Goal: Information Seeking & Learning: Learn about a topic

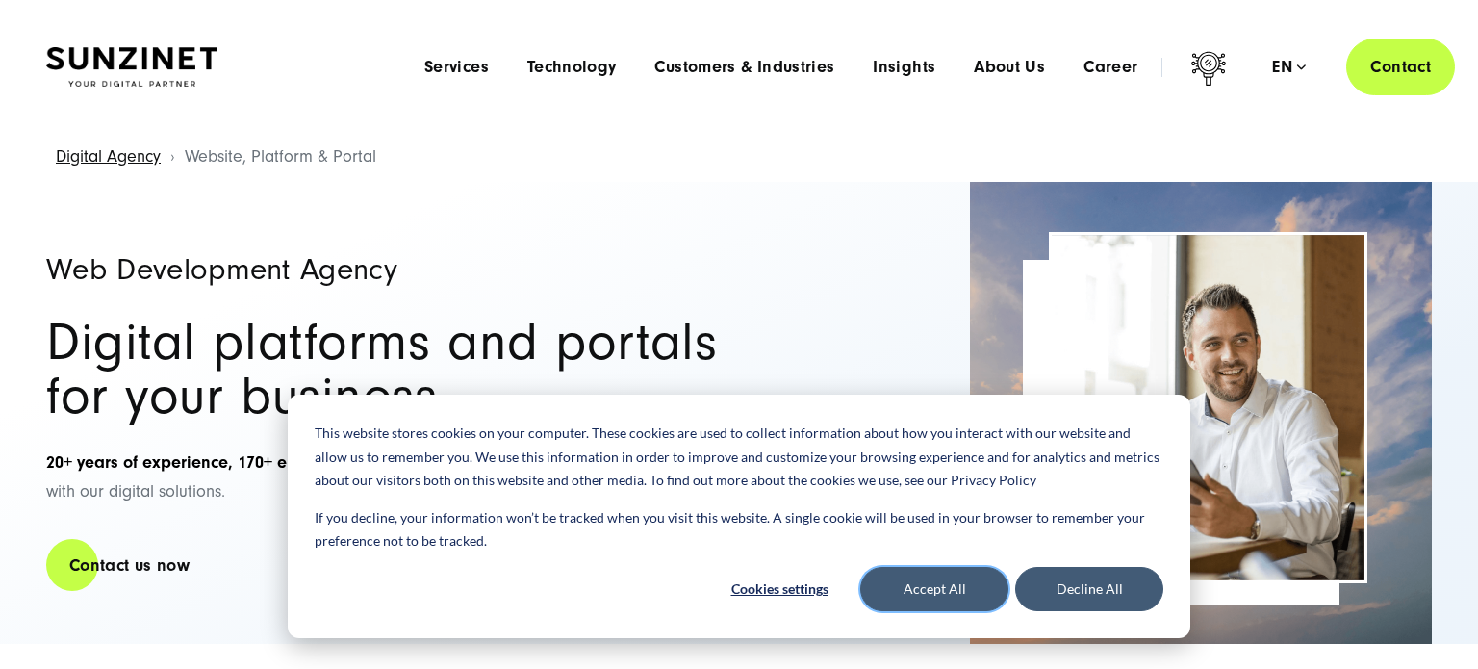
click at [964, 601] on button "Accept All" at bounding box center [934, 589] width 148 height 44
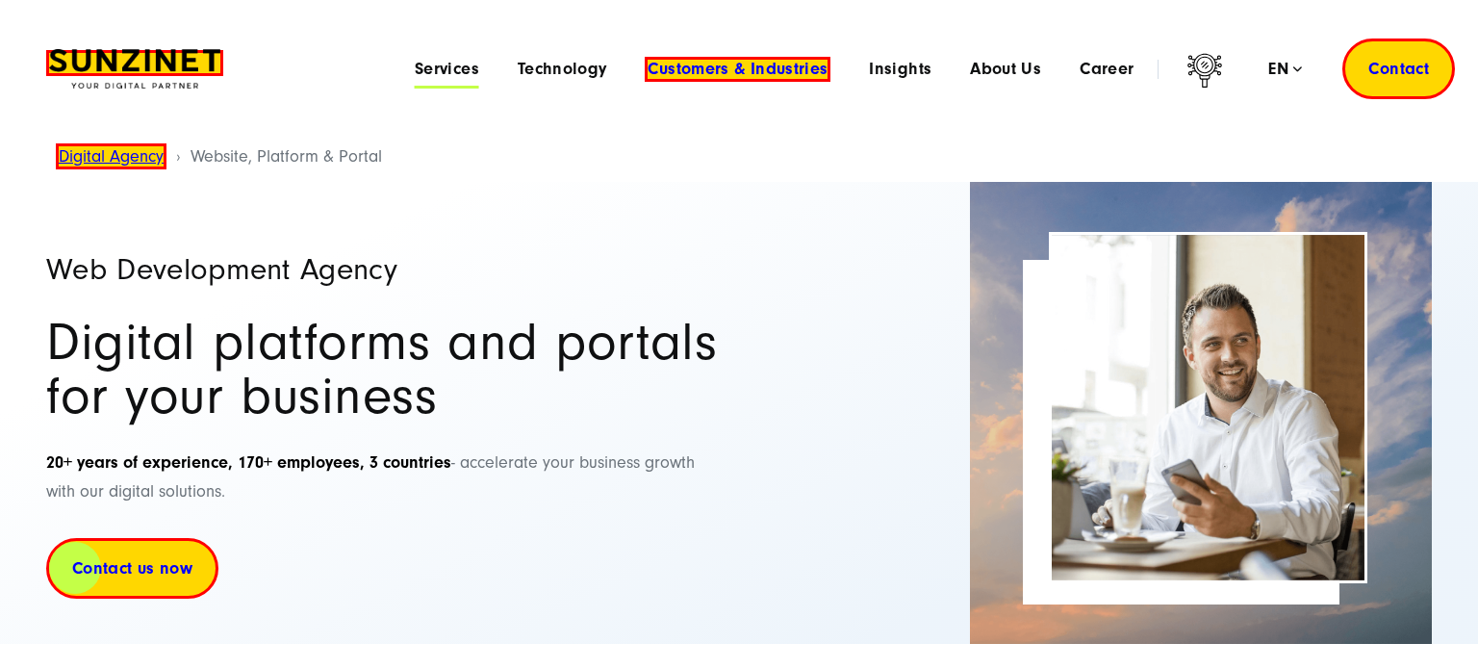
click at [453, 72] on span "Services" at bounding box center [447, 69] width 64 height 19
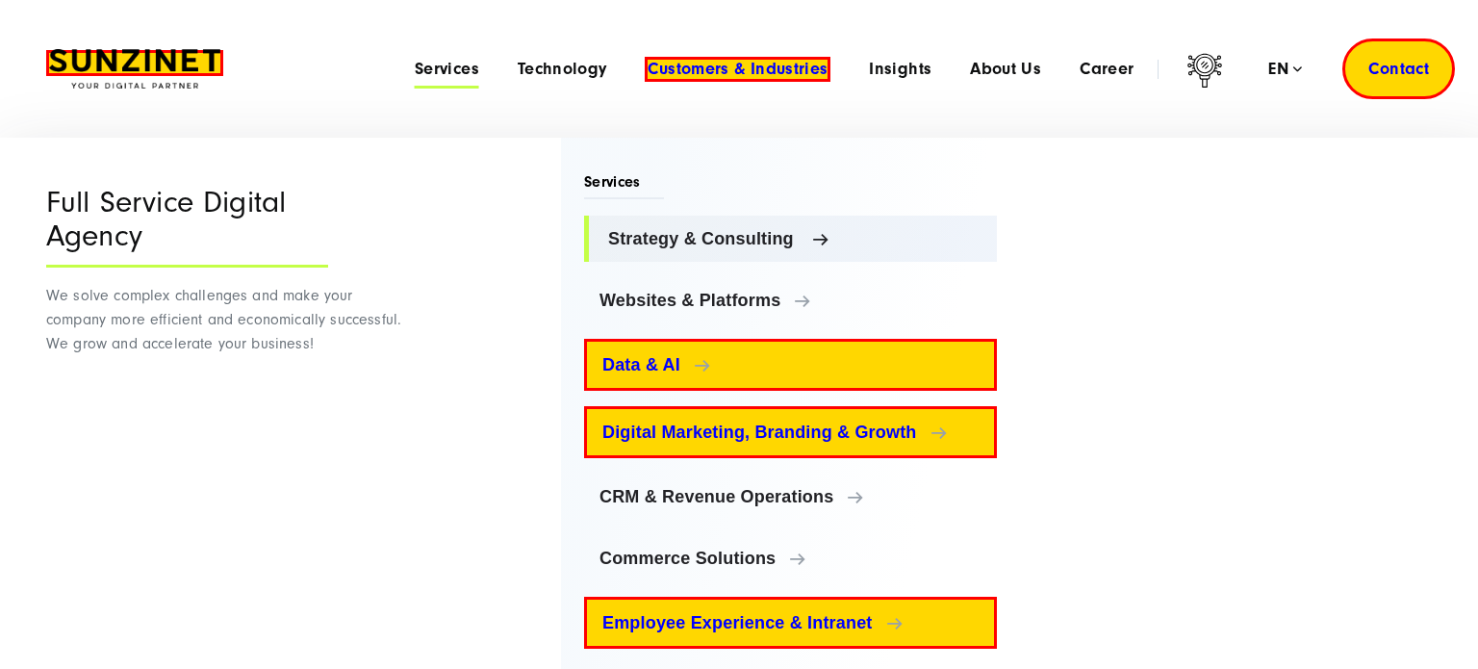
click at [791, 238] on span "Strategy & Consulting" at bounding box center [794, 238] width 373 height 19
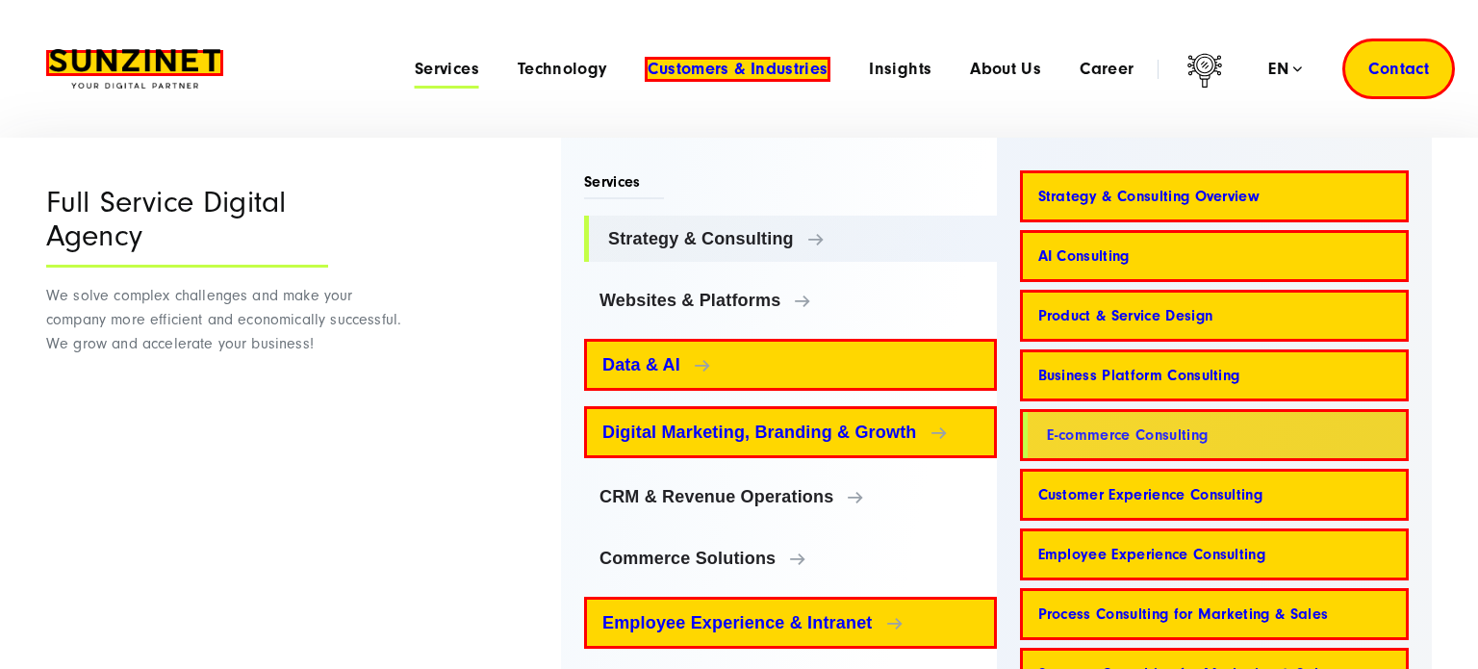
drag, startPoint x: 1011, startPoint y: 429, endPoint x: 1261, endPoint y: 425, distance: 249.3
click at [1222, 431] on div "Strategy & Consulting Strategy & Consulting Overview AI Consulting Product & Se…" at bounding box center [1215, 434] width 436 height 529
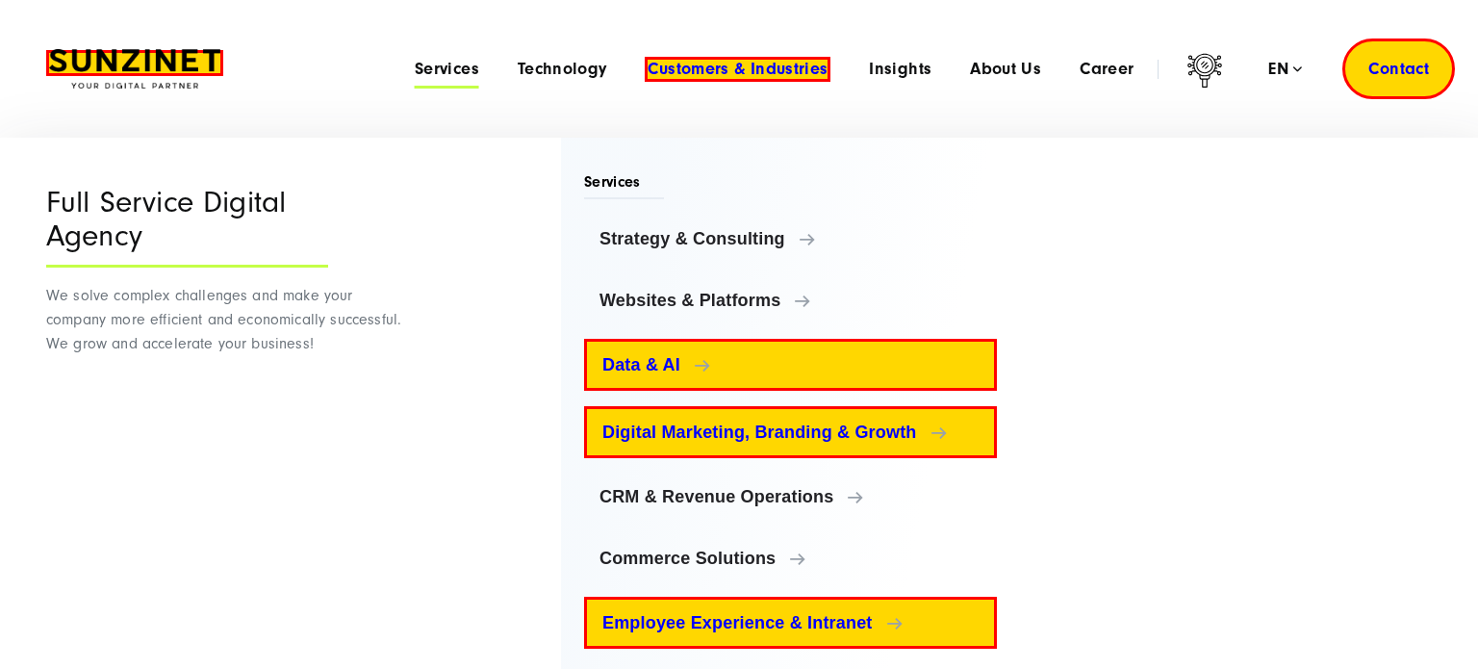
drag, startPoint x: 1439, startPoint y: 421, endPoint x: 1140, endPoint y: 389, distance: 300.0
click at [1144, 425] on div "Menu Full Service Digital Agency We solve complex challenges and make your comp…" at bounding box center [739, 475] width 1463 height 674
click at [452, 76] on span "Services" at bounding box center [447, 69] width 64 height 19
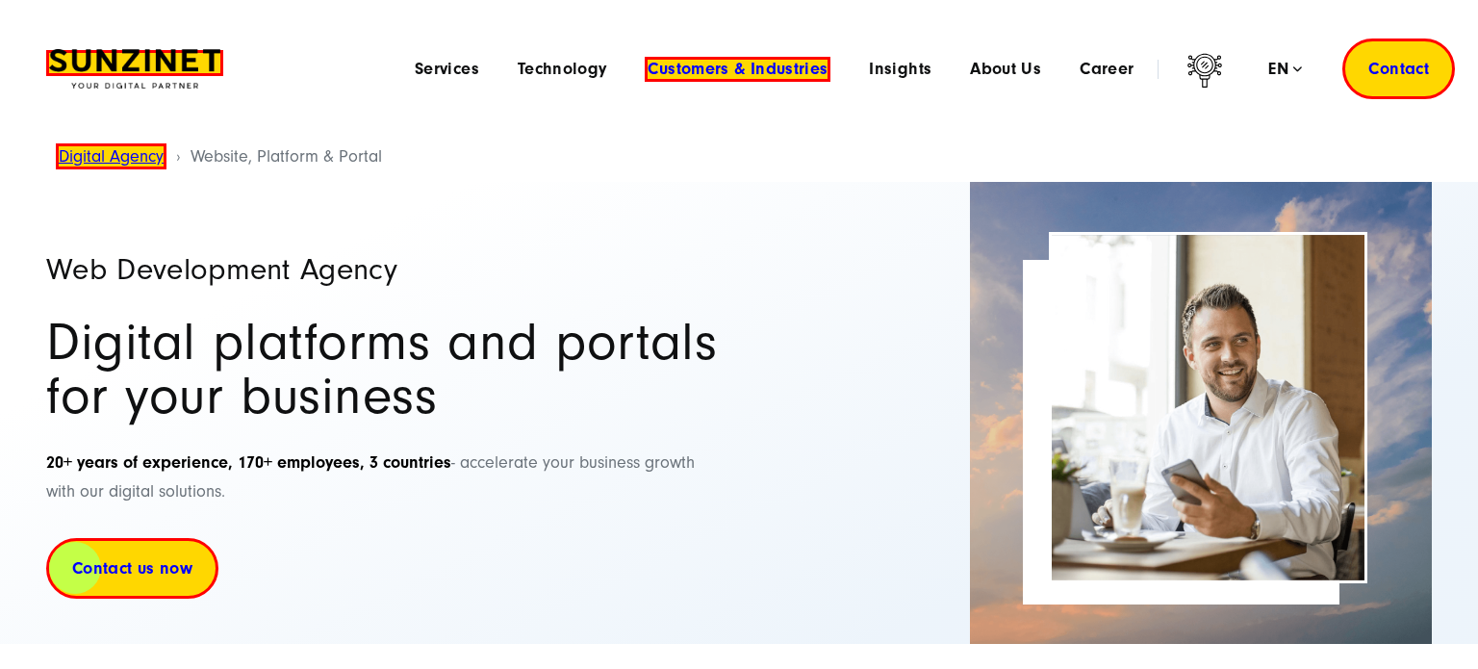
drag, startPoint x: 436, startPoint y: 70, endPoint x: 448, endPoint y: 79, distance: 15.2
click at [436, 70] on span "Services" at bounding box center [447, 69] width 64 height 19
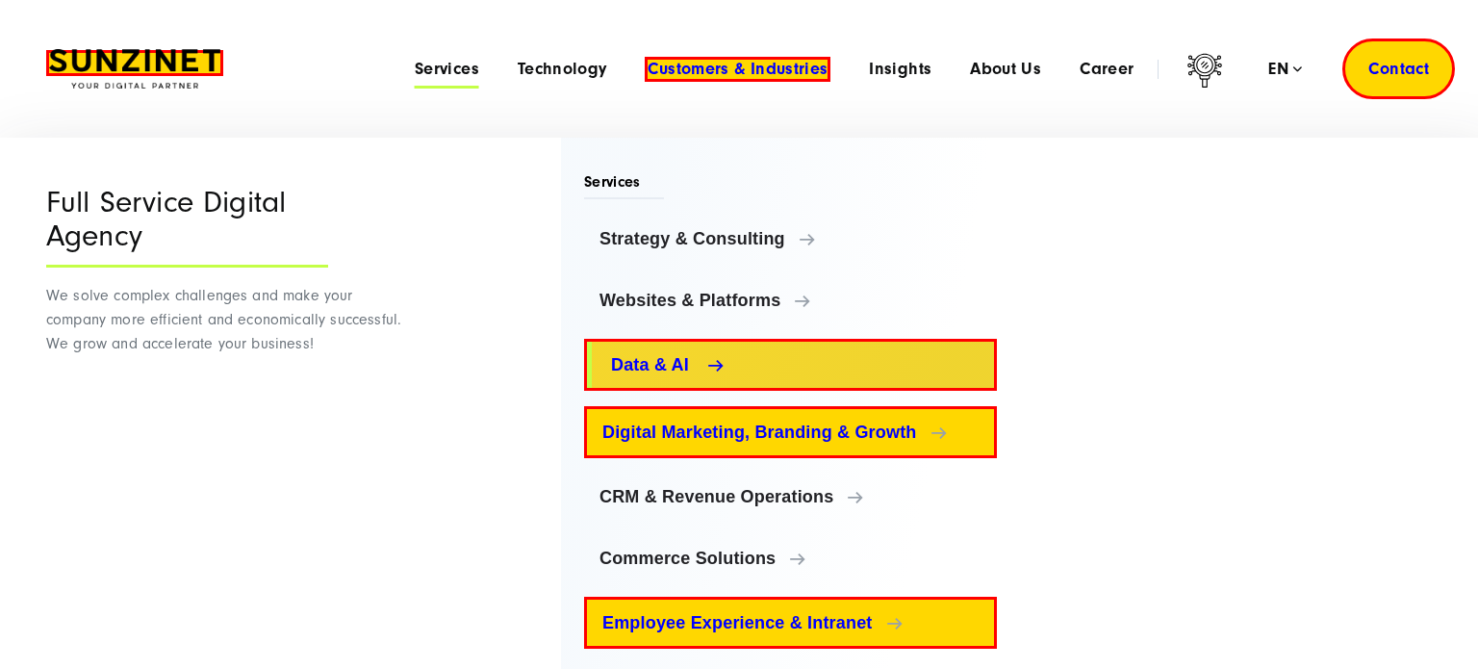
drag, startPoint x: 553, startPoint y: 362, endPoint x: 691, endPoint y: 372, distance: 138.0
click at [691, 372] on div "Menu Full Service Digital Agency We solve complex challenges and make your comp…" at bounding box center [739, 475] width 1463 height 674
copy span "Data & AI"
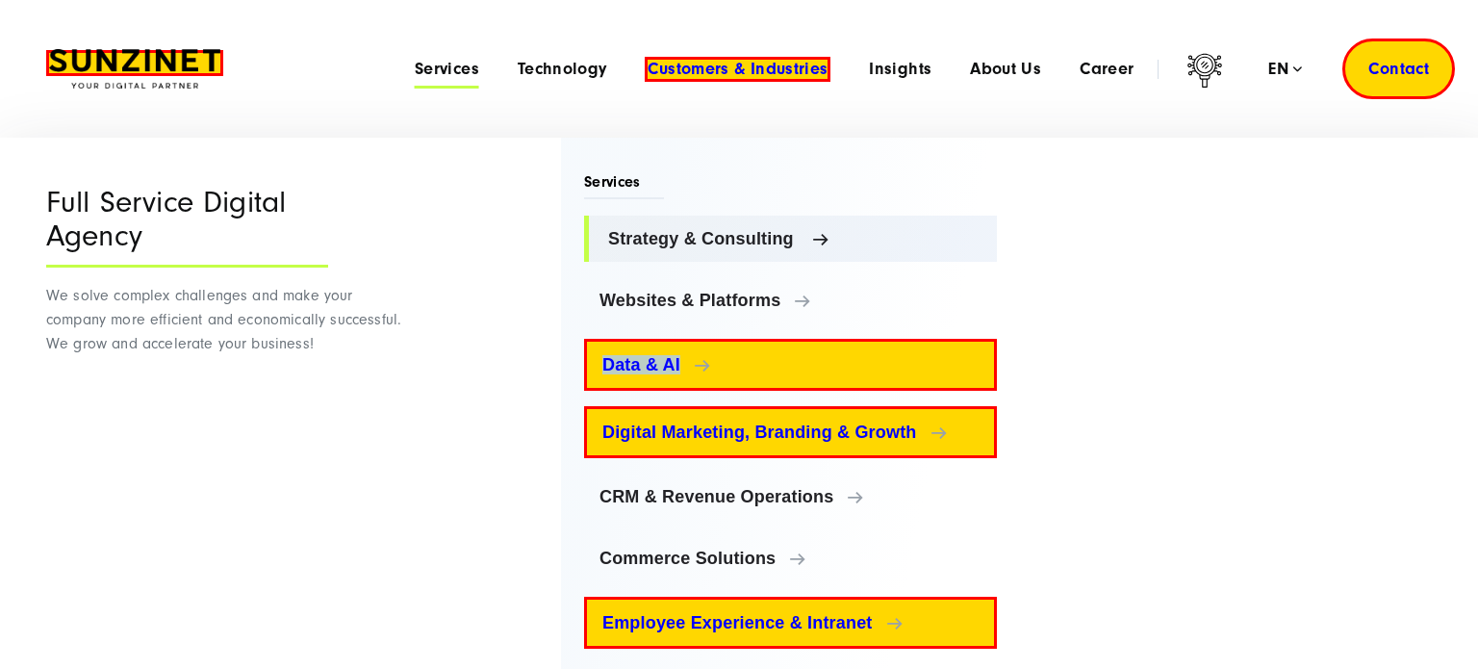
drag, startPoint x: 555, startPoint y: 355, endPoint x: 631, endPoint y: 225, distance: 150.5
click at [692, 364] on div "Menu Full Service Digital Agency We solve complex challenges and make your comp…" at bounding box center [739, 475] width 1463 height 674
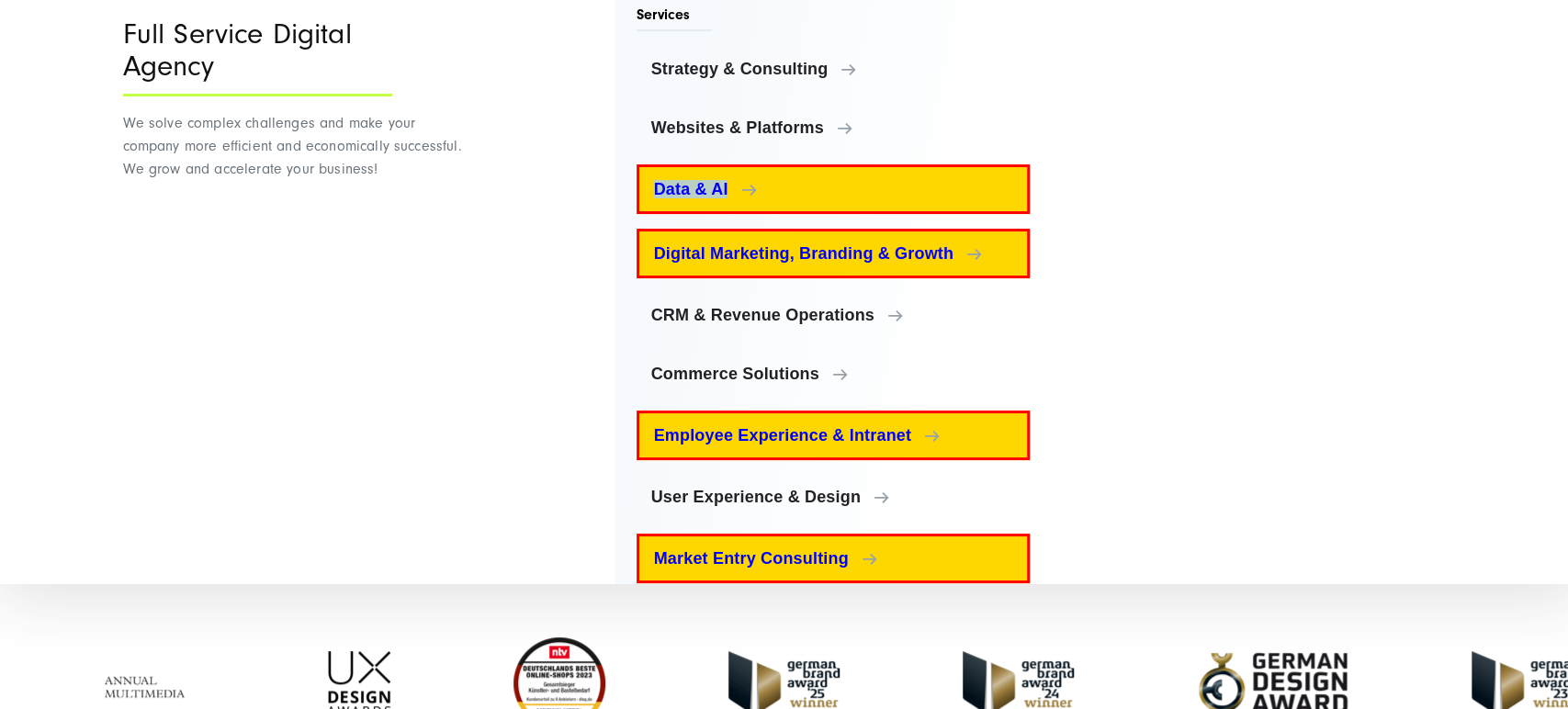
scroll to position [26, 0]
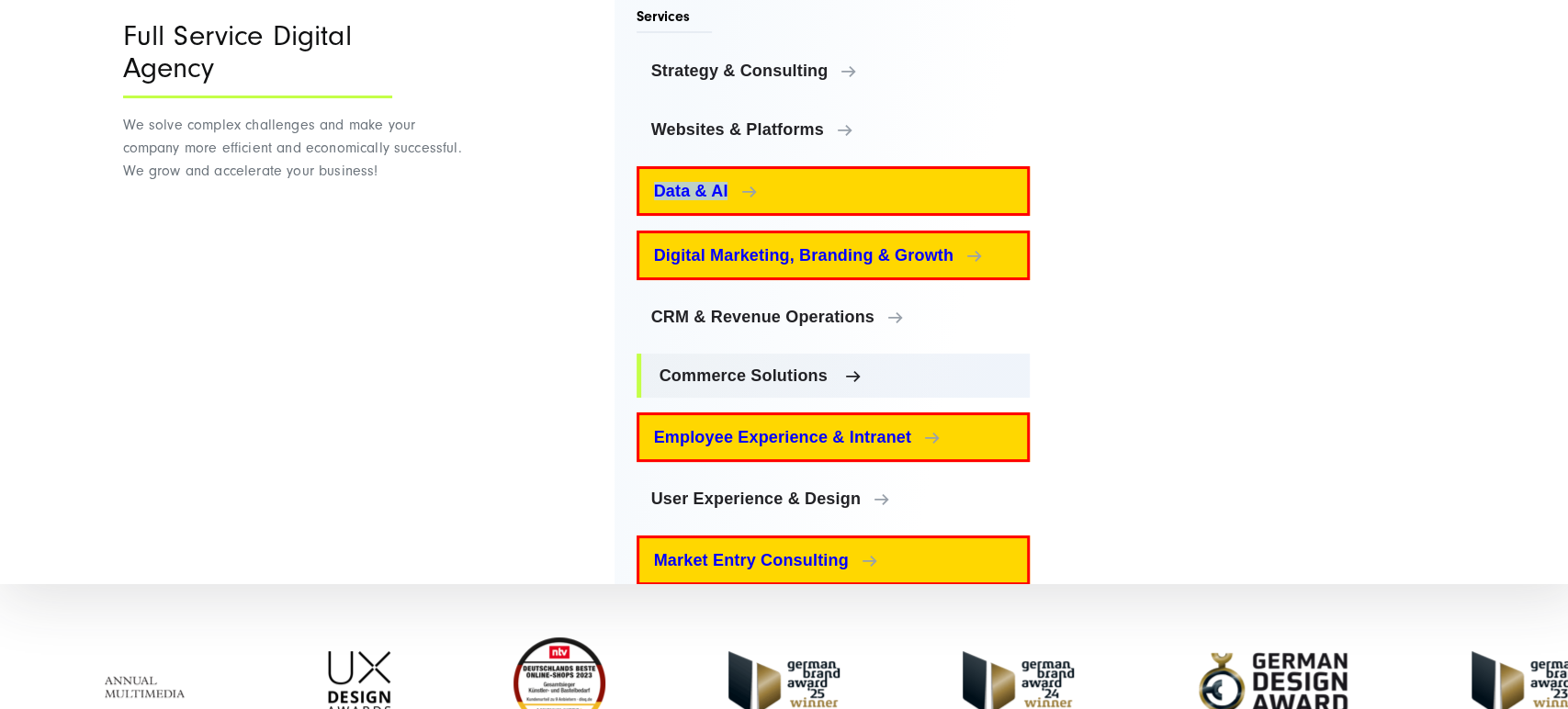
click at [847, 373] on span "Commerce Solutions" at bounding box center [837, 375] width 356 height 18
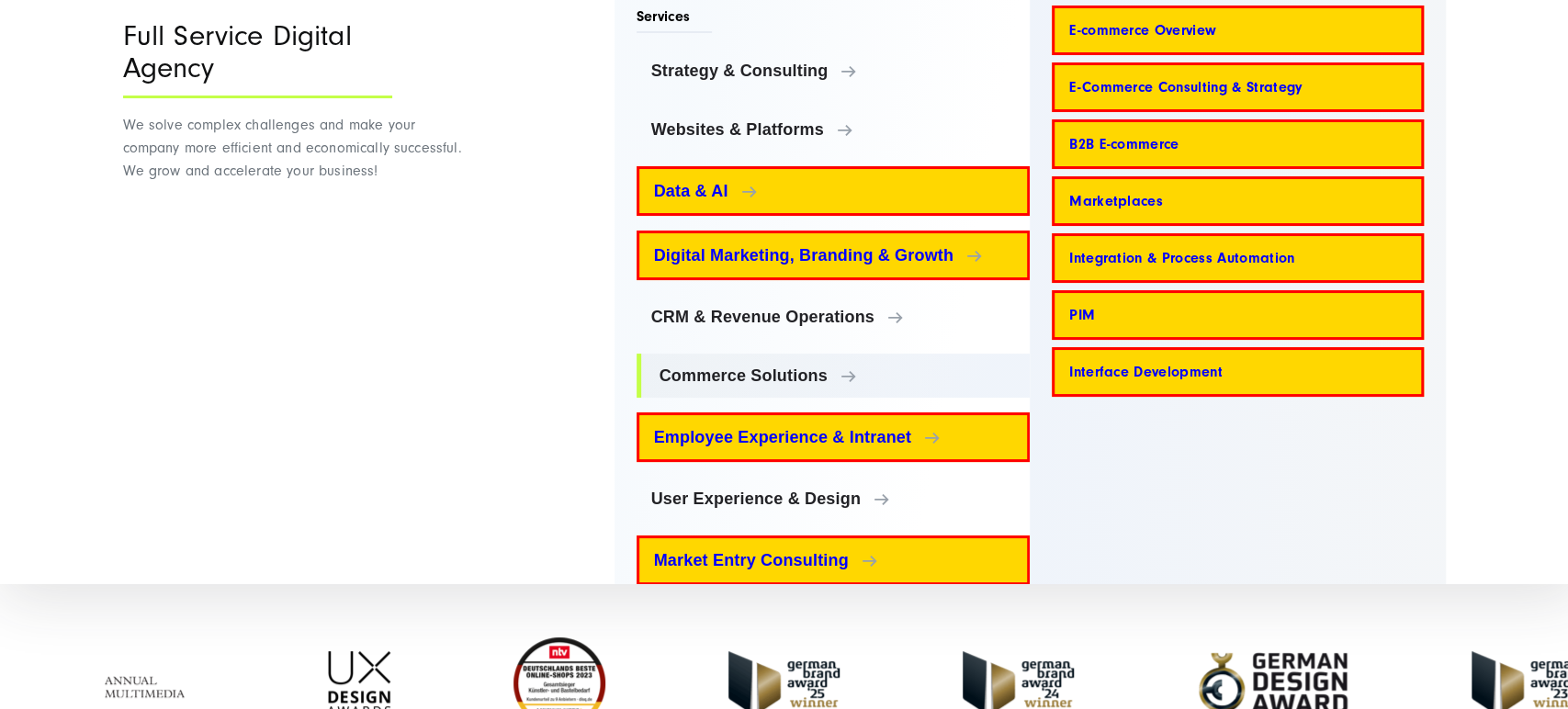
click at [548, 386] on div "Menu Full Service Digital Agency We solve complex challenges and make your comp…" at bounding box center [784, 296] width 1396 height 643
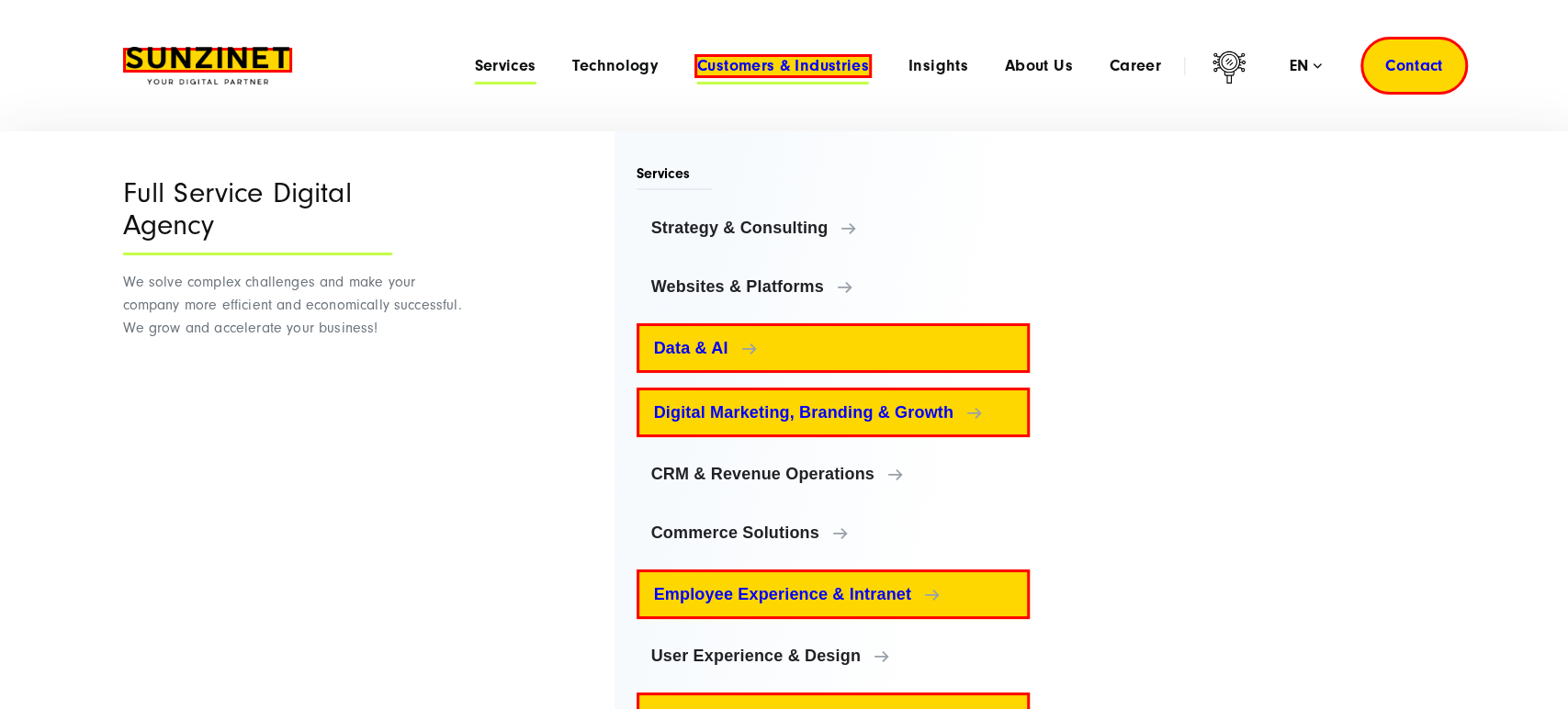
scroll to position [179, 0]
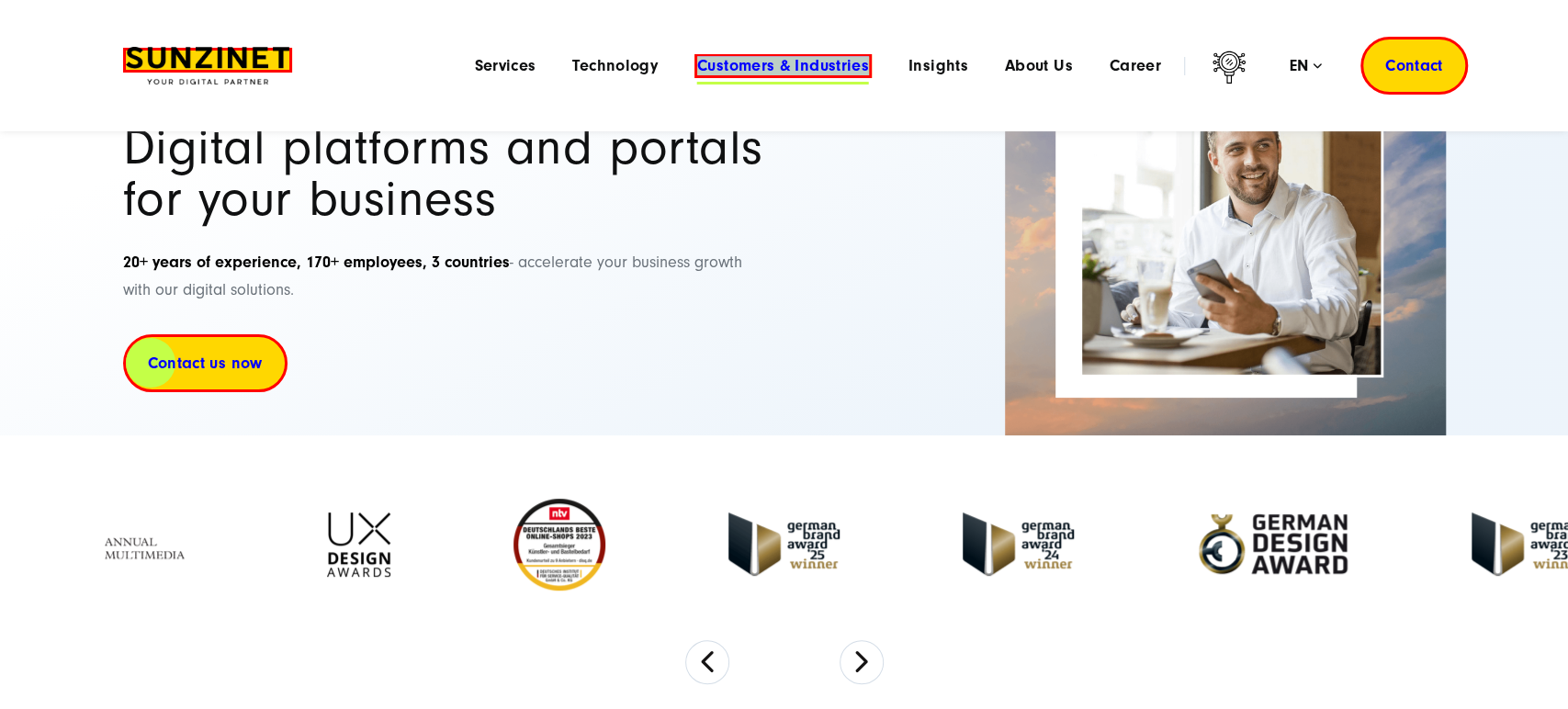
click at [712, 69] on span "Customers & Industries" at bounding box center [783, 66] width 172 height 18
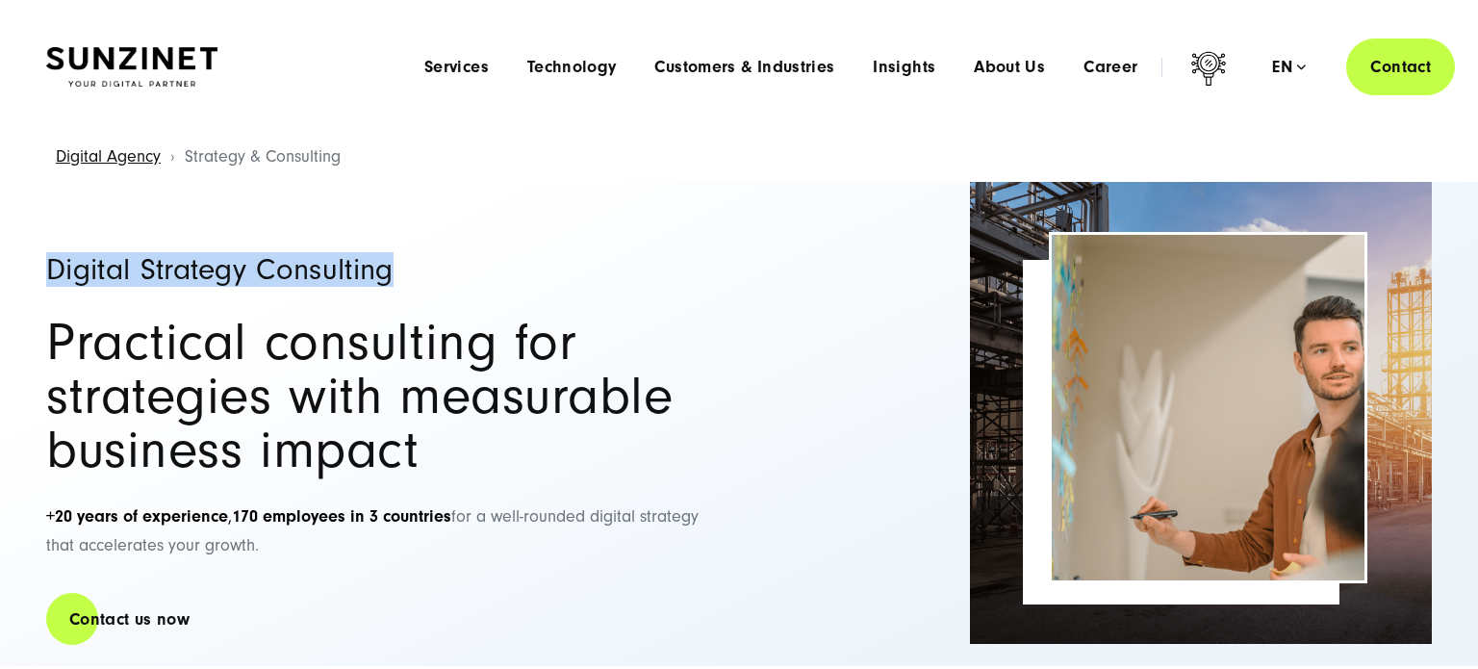
drag, startPoint x: 230, startPoint y: 274, endPoint x: 404, endPoint y: 11, distance: 316.0
click at [441, 274] on div "Digital Strategy Consulting Practical consulting for strategies with measurable…" at bounding box center [739, 424] width 1463 height 484
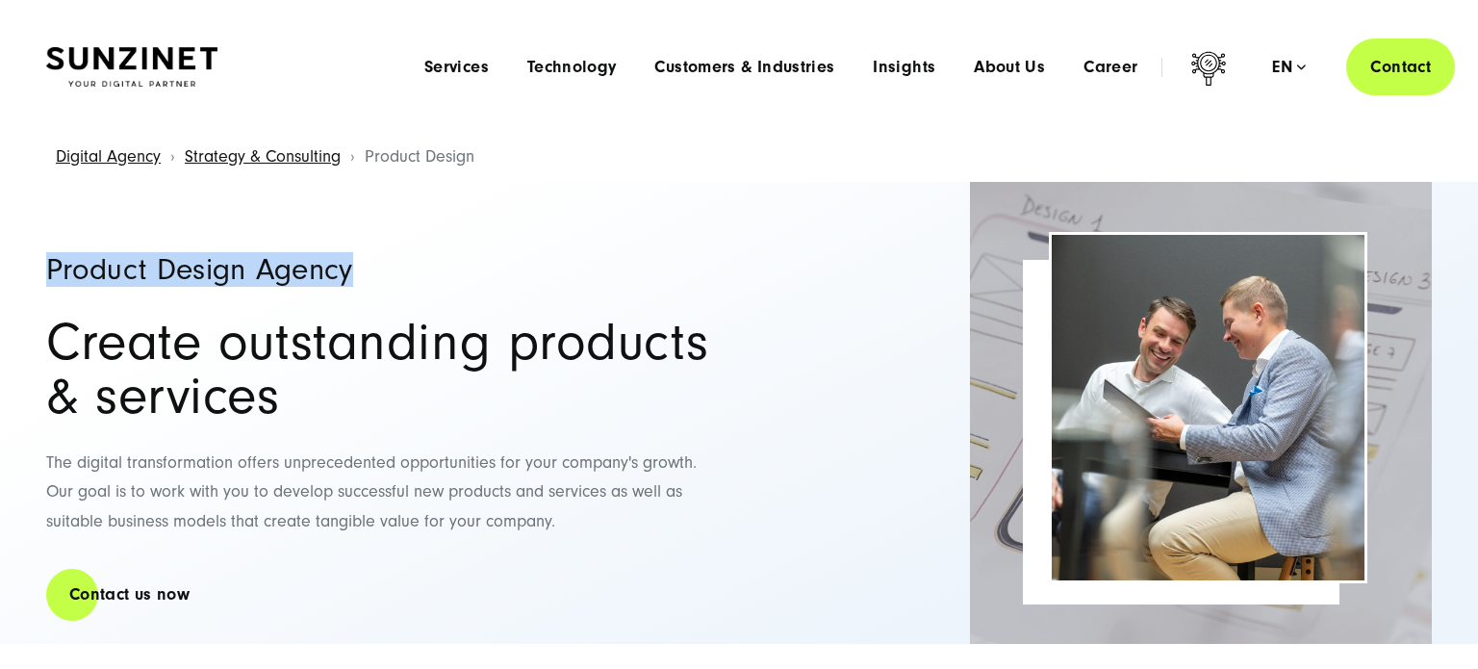
copy h1 "Product Design Agency"
drag, startPoint x: 46, startPoint y: 272, endPoint x: 471, endPoint y: 269, distance: 424.4
click at [471, 269] on h1 "Product Design Agency" at bounding box center [383, 269] width 674 height 31
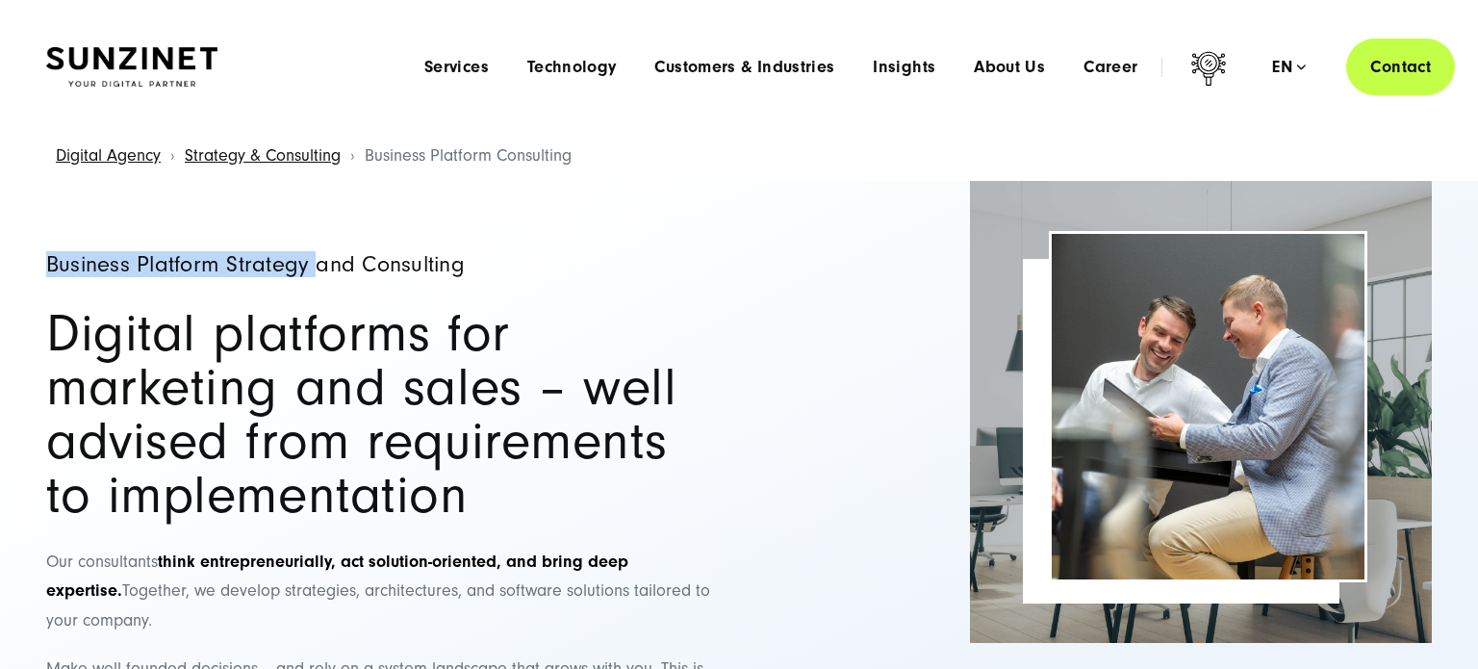
copy h1 "Business Platform Strategy"
drag, startPoint x: 192, startPoint y: 266, endPoint x: 312, endPoint y: 276, distance: 119.8
click at [312, 276] on div "Business Platform Strategy and Consulting Digital platforms for marketing and s…" at bounding box center [739, 515] width 1463 height 668
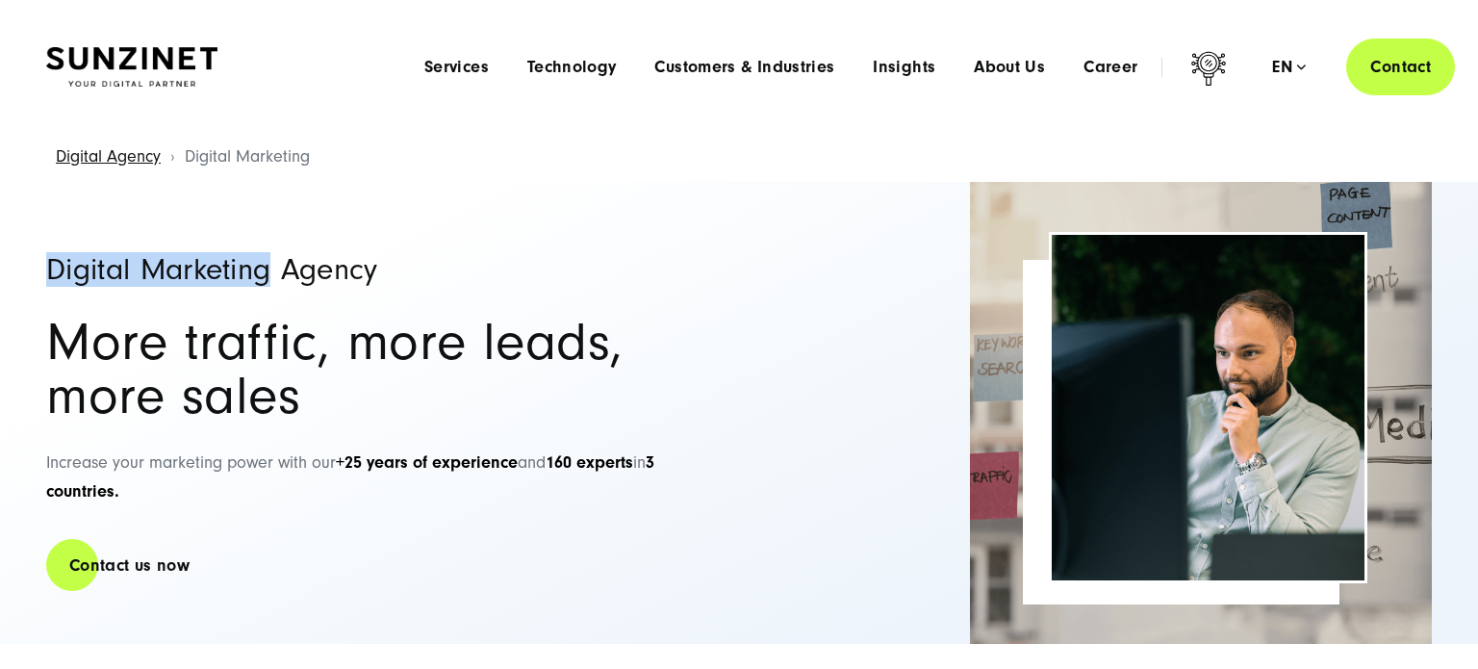
drag, startPoint x: 81, startPoint y: 281, endPoint x: 272, endPoint y: 278, distance: 191.5
click at [272, 278] on div "Digital Marketing Agency More traffic, more leads, more sales Increase your mar…" at bounding box center [739, 413] width 1463 height 462
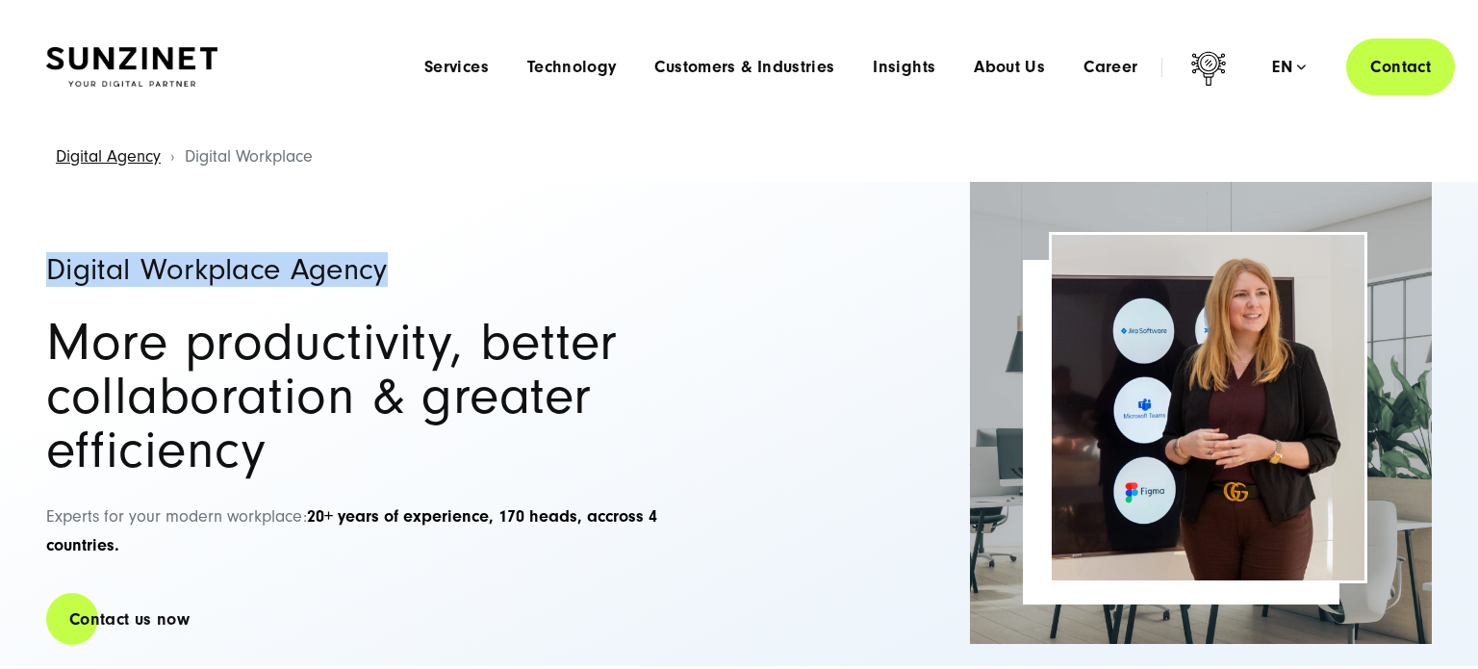
drag, startPoint x: 38, startPoint y: 265, endPoint x: 423, endPoint y: 17, distance: 458.4
click at [409, 258] on div "Digital Workplace Agency More productivity, better collaboration & greater effi…" at bounding box center [739, 424] width 1463 height 484
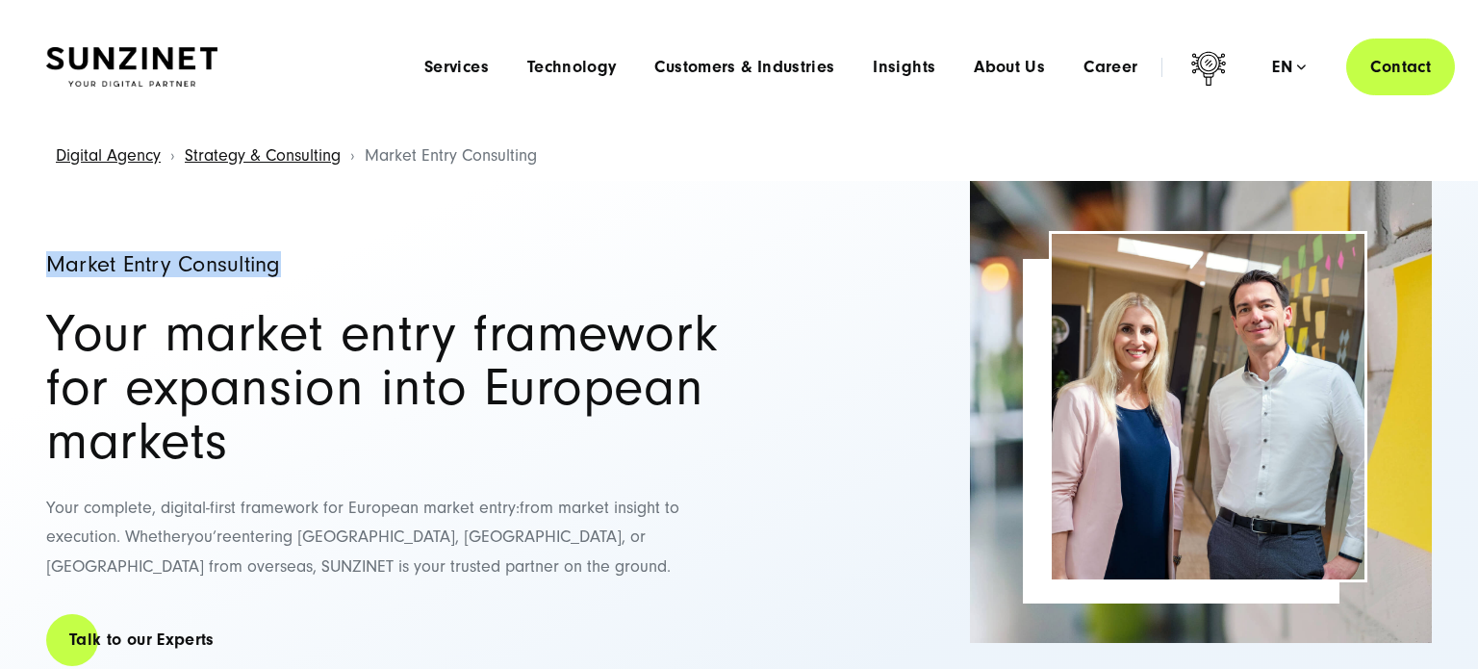
drag, startPoint x: 25, startPoint y: 252, endPoint x: 387, endPoint y: 259, distance: 361.9
click at [387, 259] on div "Market Entry Consulting Your market entry framework for expansion into European…" at bounding box center [739, 434] width 1463 height 506
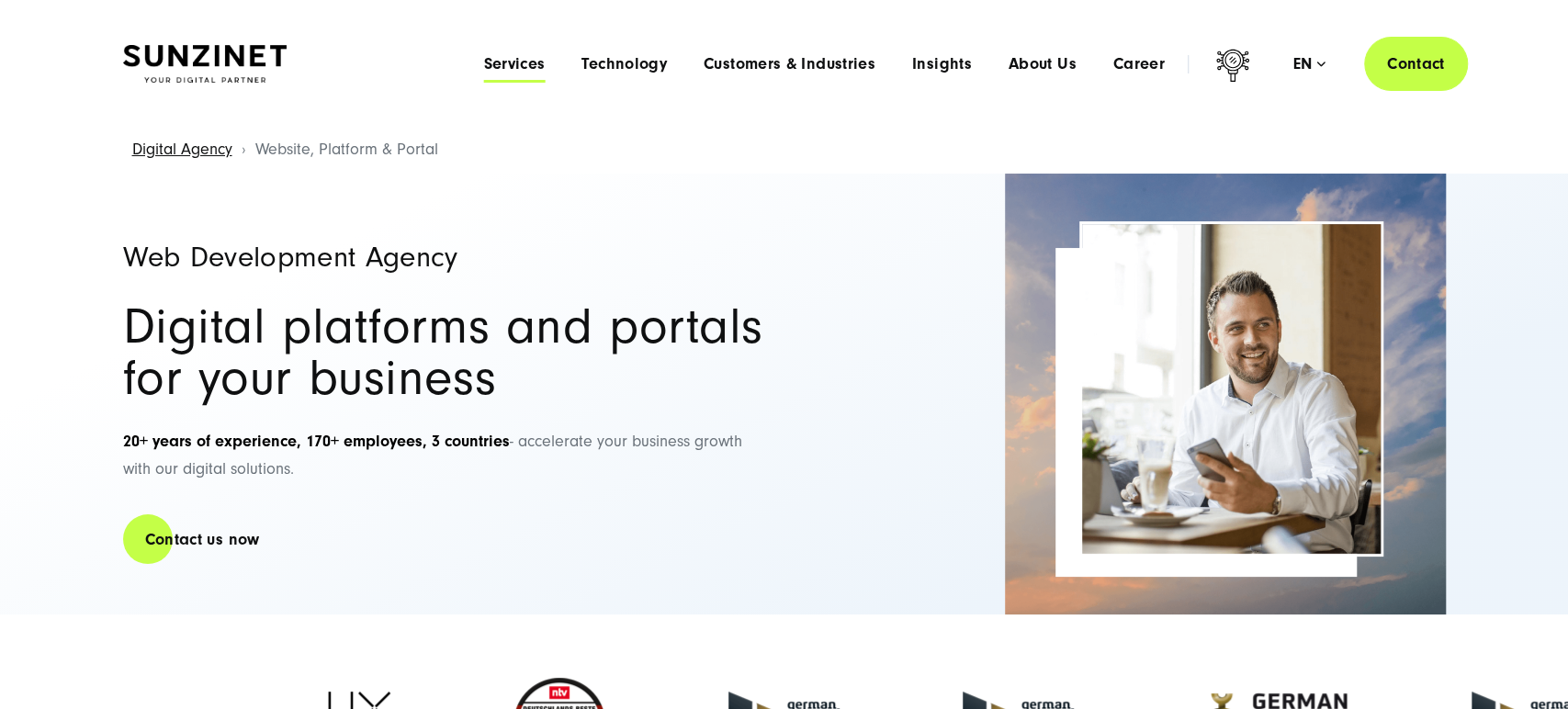
click at [511, 61] on span "Services" at bounding box center [513, 64] width 61 height 18
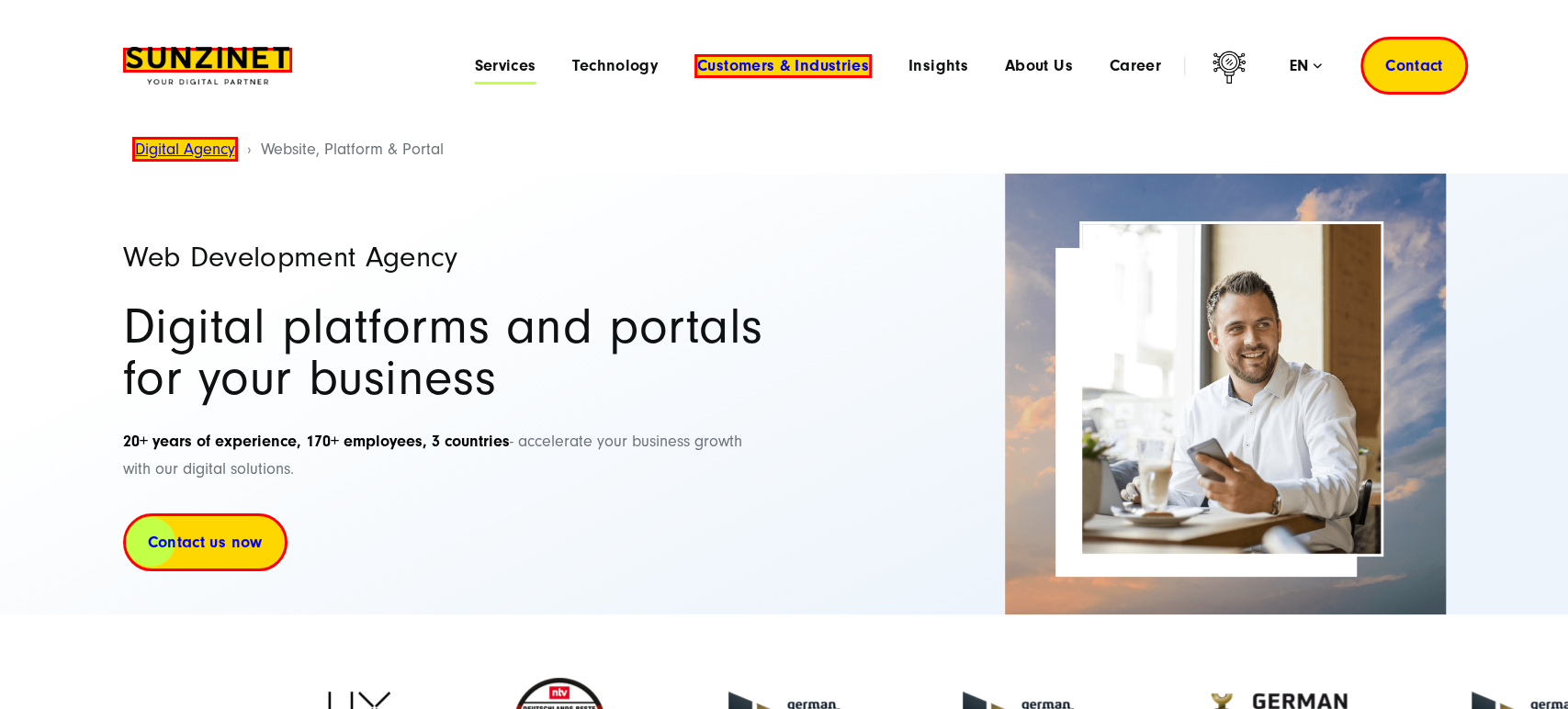
click at [505, 69] on span "Services" at bounding box center [505, 66] width 61 height 18
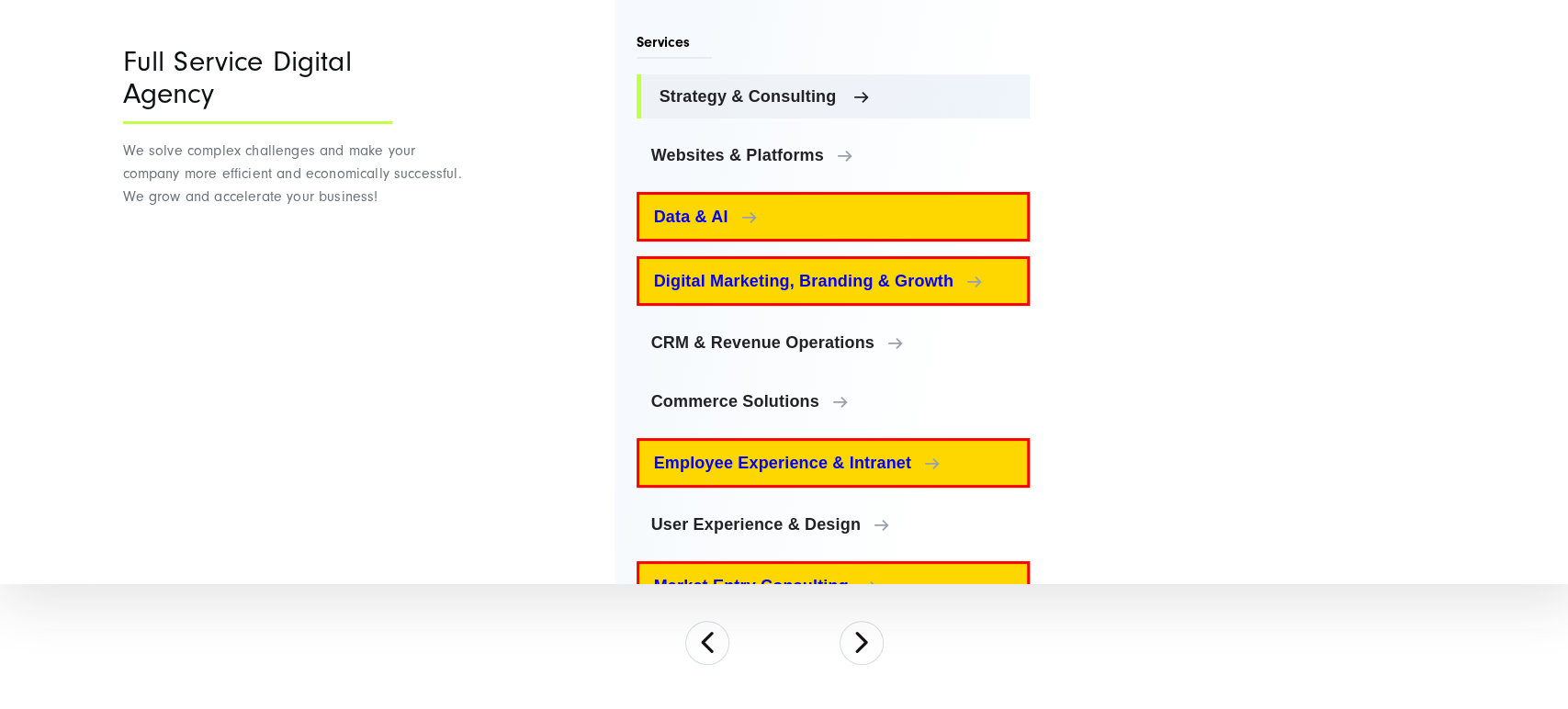
click at [793, 87] on span "Strategy & Consulting" at bounding box center [837, 95] width 356 height 18
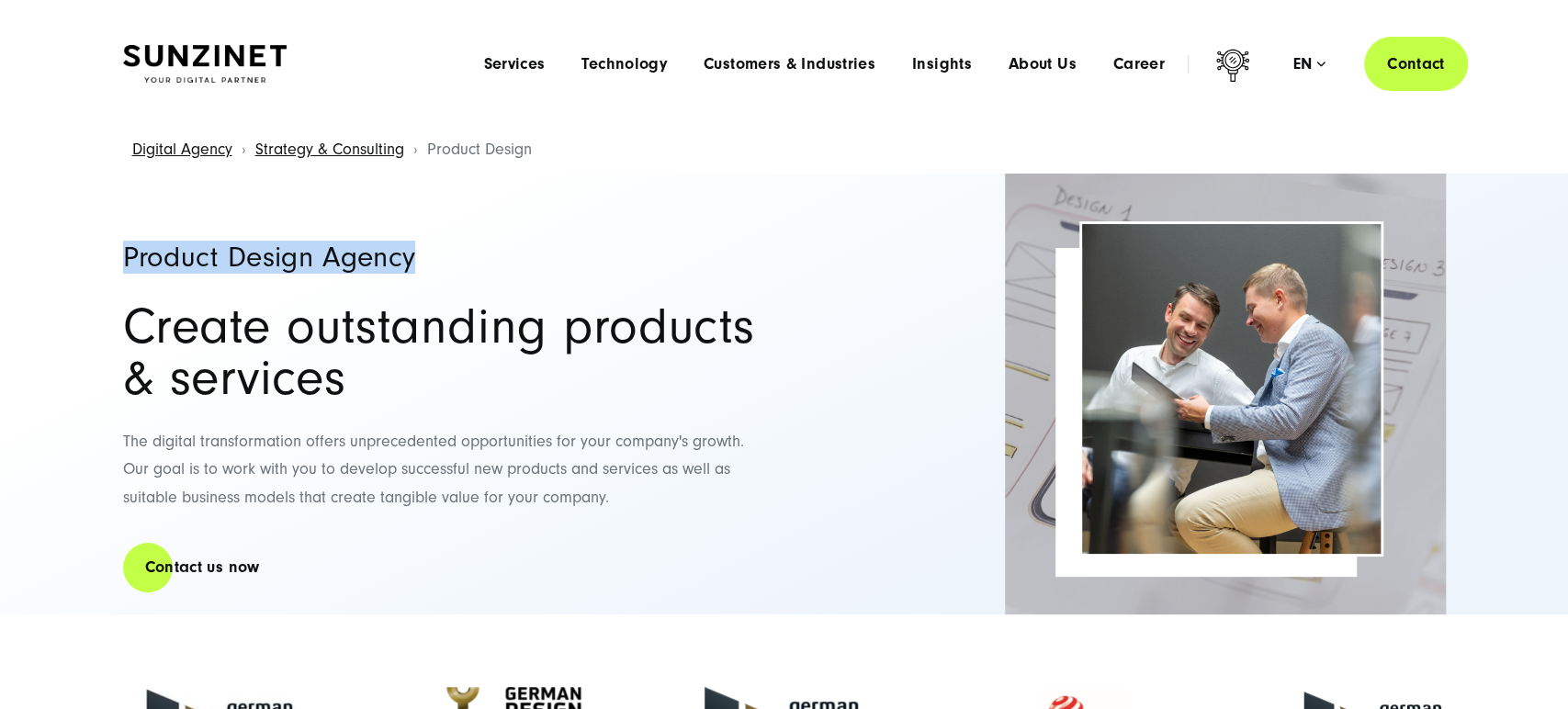
drag, startPoint x: 189, startPoint y: 258, endPoint x: 471, endPoint y: 252, distance: 282.1
click at [471, 252] on div "Product Design Agency Create outstanding products & services The digital transf…" at bounding box center [784, 394] width 1396 height 441
copy h1 "Product Design Agency"
